Goal: Task Accomplishment & Management: Complete application form

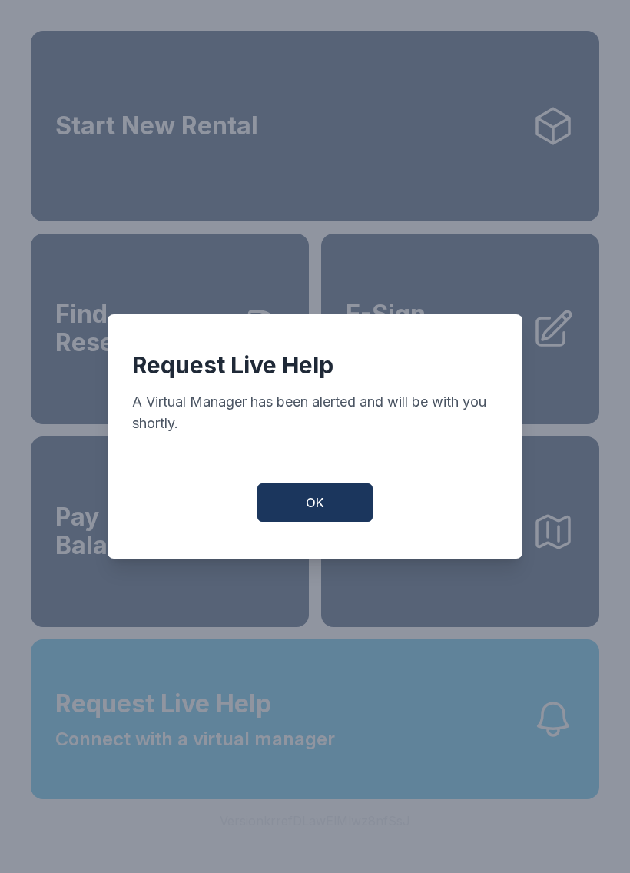
click at [288, 511] on button "OK" at bounding box center [314, 502] width 115 height 38
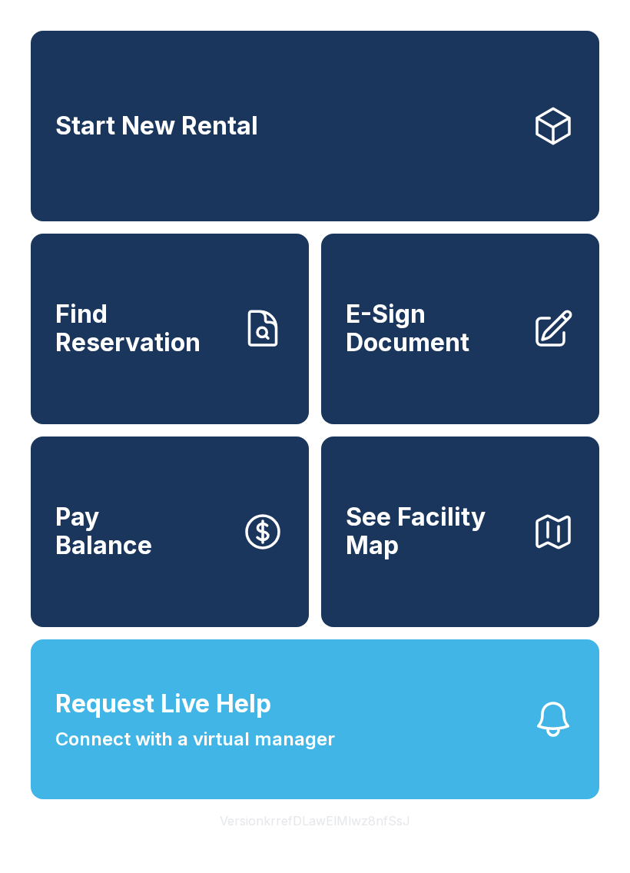
click at [441, 340] on span "E-Sign Document" at bounding box center [433, 328] width 174 height 56
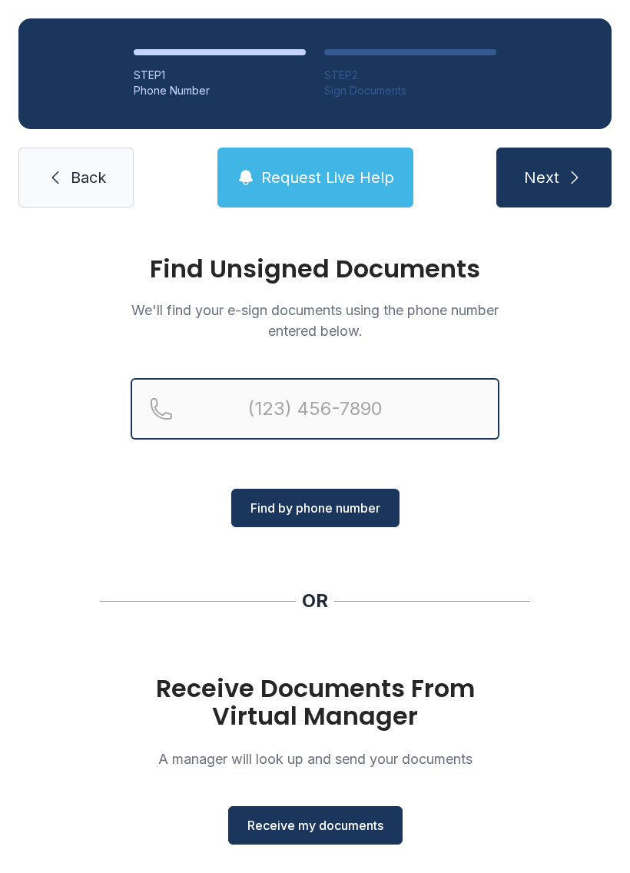
click at [313, 399] on input "Reservation phone number" at bounding box center [315, 408] width 369 height 61
type input "[PHONE_NUMBER]"
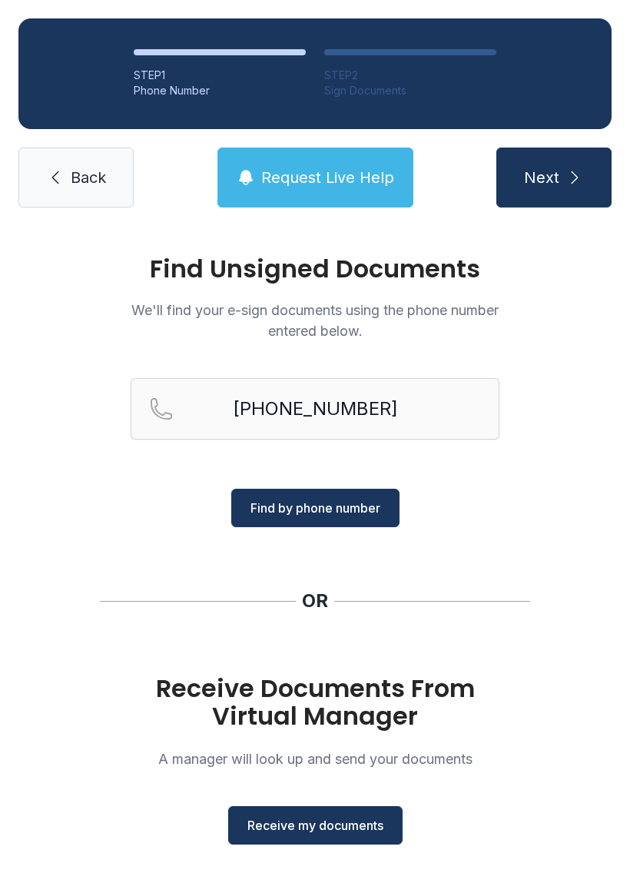
click at [433, 571] on div "Find Unsigned Documents We'll find your e-sign documents using the phone number…" at bounding box center [315, 566] width 630 height 680
click at [360, 821] on span "Receive my documents" at bounding box center [315, 825] width 136 height 18
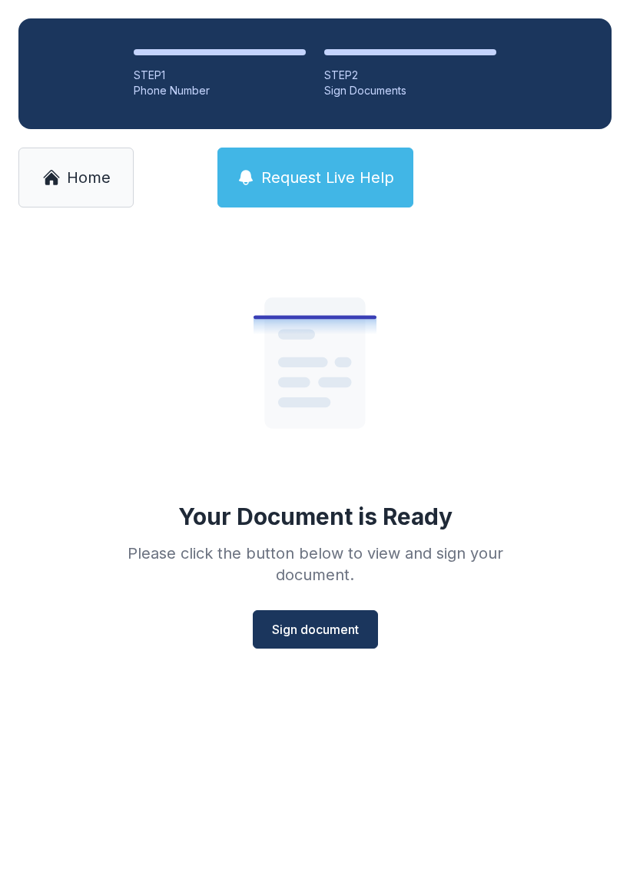
click at [346, 621] on span "Sign document" at bounding box center [315, 629] width 87 height 18
